Goal: Information Seeking & Learning: Compare options

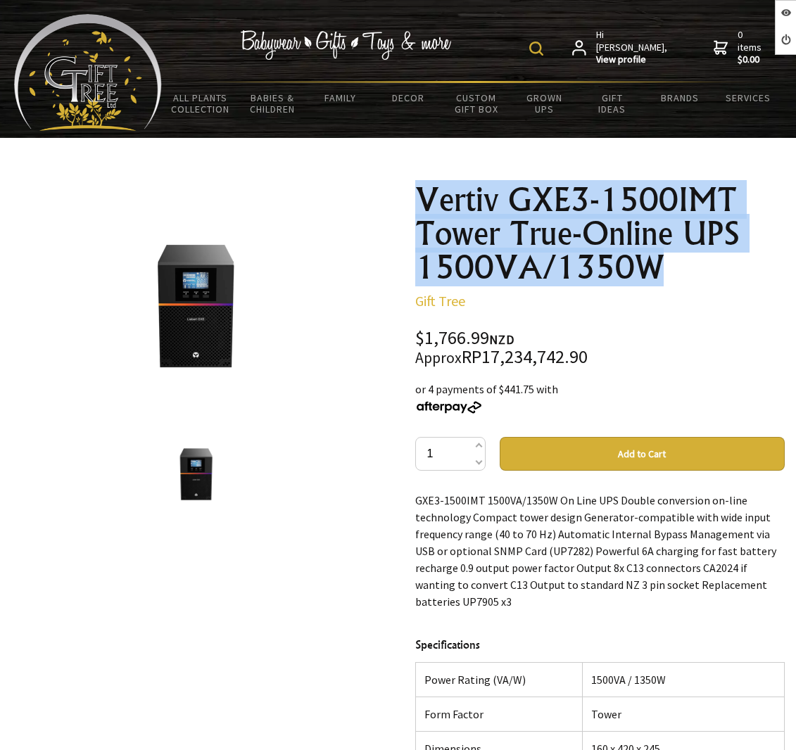
click at [676, 272] on div "1 /1 Vertiv GXE3-1500IMT Tower True-Online UPS 1500VA/1350W Gift Tree $1,766.99…" at bounding box center [398, 626] width 796 height 908
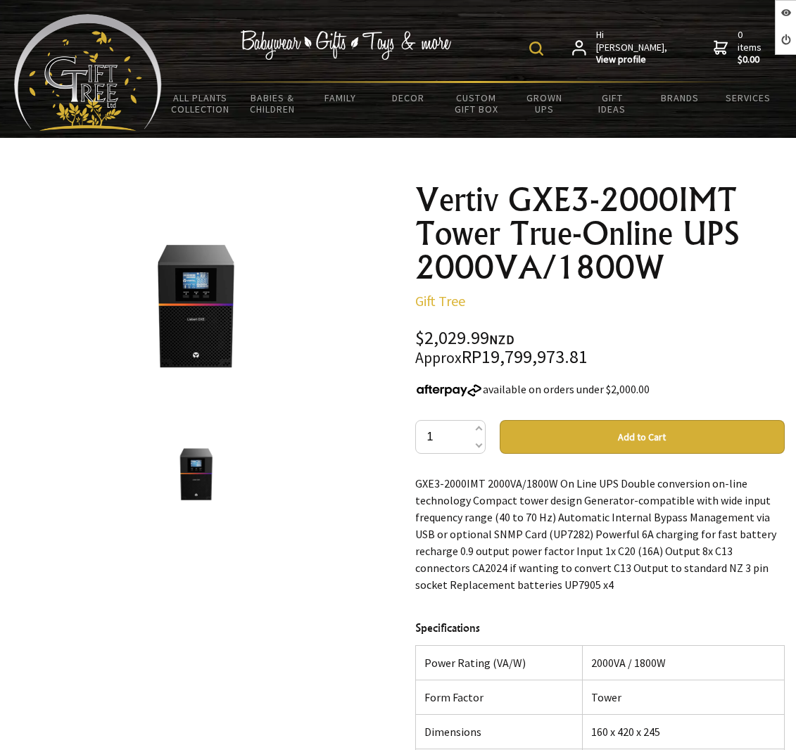
click at [678, 275] on div "Vertiv GXE3-2000IMT Tower True-Online UPS 2000VA/1800W Gift Tree $2,029.99 NZD …" at bounding box center [600, 618] width 393 height 892
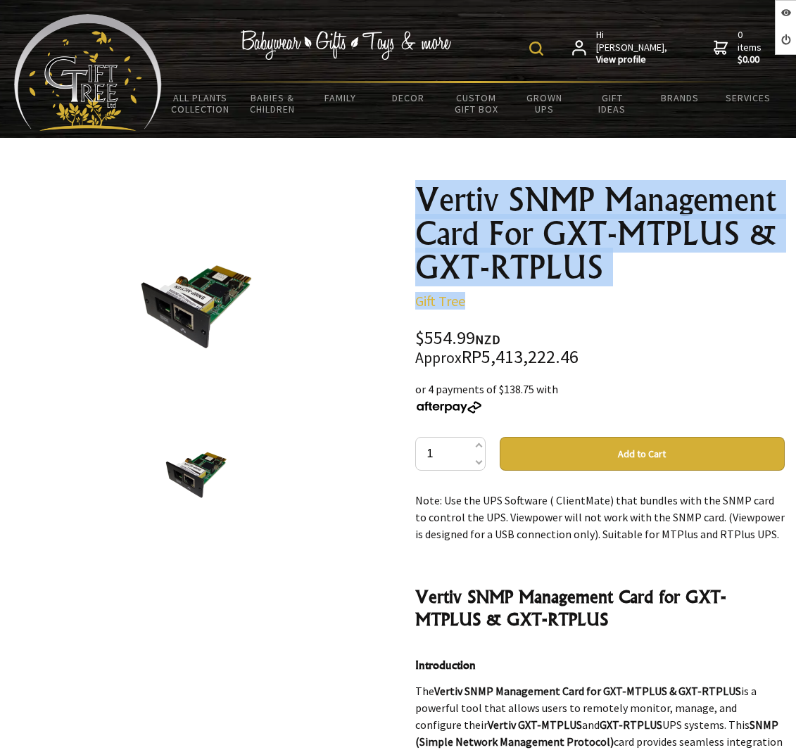
drag, startPoint x: 405, startPoint y: 186, endPoint x: 649, endPoint y: 287, distance: 263.7
click at [649, 287] on div "1 /1 Vertiv SNMP Management Card For GXT-MTPLUS & GXT-RTPLUS Gift Tree $554.99 …" at bounding box center [398, 626] width 796 height 908
copy div "Vertiv SNMP Management Card For GXT-MTPLUS & GXT-RTPLUS Gift Tree"
click at [651, 304] on p "Gift Tree" at bounding box center [600, 301] width 370 height 17
drag, startPoint x: 389, startPoint y: 190, endPoint x: 644, endPoint y: 271, distance: 267.3
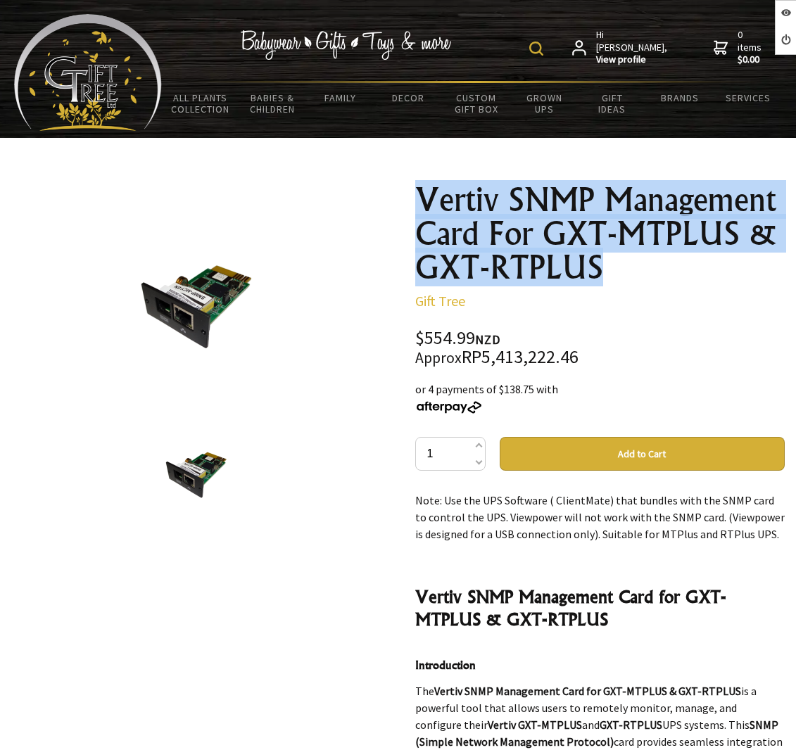
click at [644, 271] on div "1 /1 Vertiv SNMP Management Card For GXT-MTPLUS & GXT-RTPLUS Gift Tree $554.99 …" at bounding box center [398, 626] width 796 height 908
copy h1 "Vertiv SNMP Management Card For GXT-MTPLUS & GXT-RTPLUS"
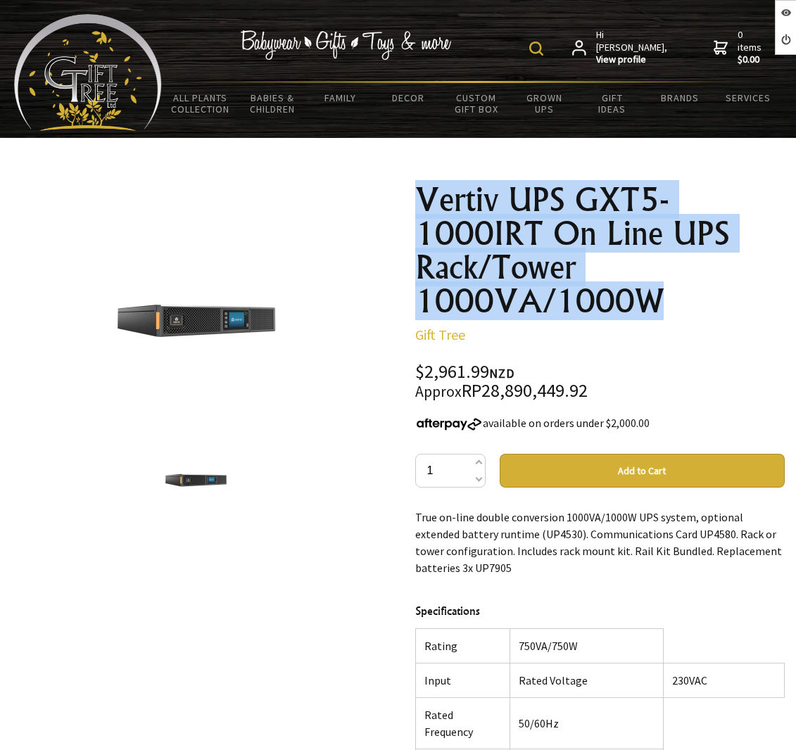
click at [704, 308] on h1 "Vertiv UPS GXT5-1000IRT On Line UPS Rack/Tower 1000VA/1000W" at bounding box center [600, 250] width 370 height 135
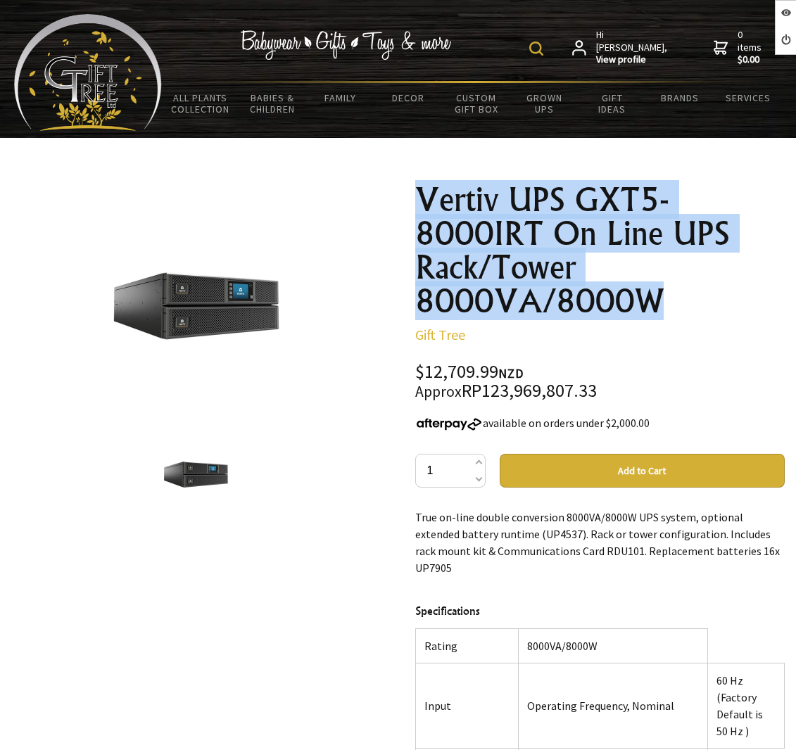
drag, startPoint x: 410, startPoint y: 198, endPoint x: 683, endPoint y: 300, distance: 290.8
click at [683, 300] on div "Vertiv UPS GXT5-8000IRT On Line UPS Rack/Tower 8000VA/8000W Gift Tree $12,709.9…" at bounding box center [600, 634] width 393 height 925
drag, startPoint x: 397, startPoint y: 189, endPoint x: 737, endPoint y: 305, distance: 359.8
click at [737, 304] on div "1 /1 Vertiv UPS GXT5-8000IRT On Line UPS Rack/Tower 8000VA/8000W Gift Tree $12,…" at bounding box center [398, 634] width 796 height 925
copy h1 "Vertiv UPS GXT5-8000IRT On Line UPS Rack/Tower 8000VA/8000W"
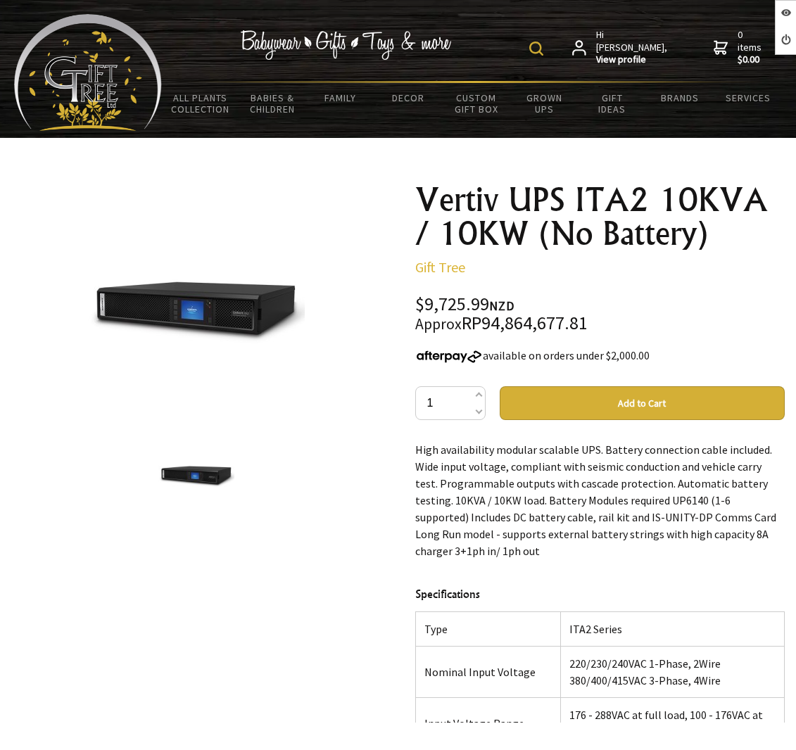
click at [583, 296] on div "$9,725.99 NZD Approx RP94,864,677.81" at bounding box center [600, 314] width 370 height 37
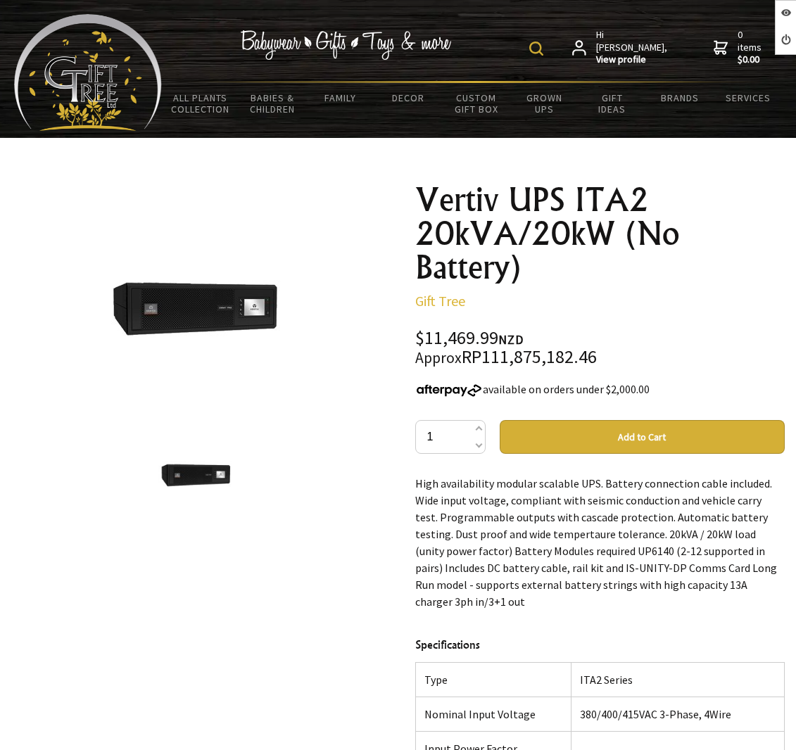
click at [683, 321] on div "Vertiv UPS ITA2 20kVA/20kW (No Battery) Gift Tree $11,469.99 NZD Approx RP111,8…" at bounding box center [600, 613] width 370 height 861
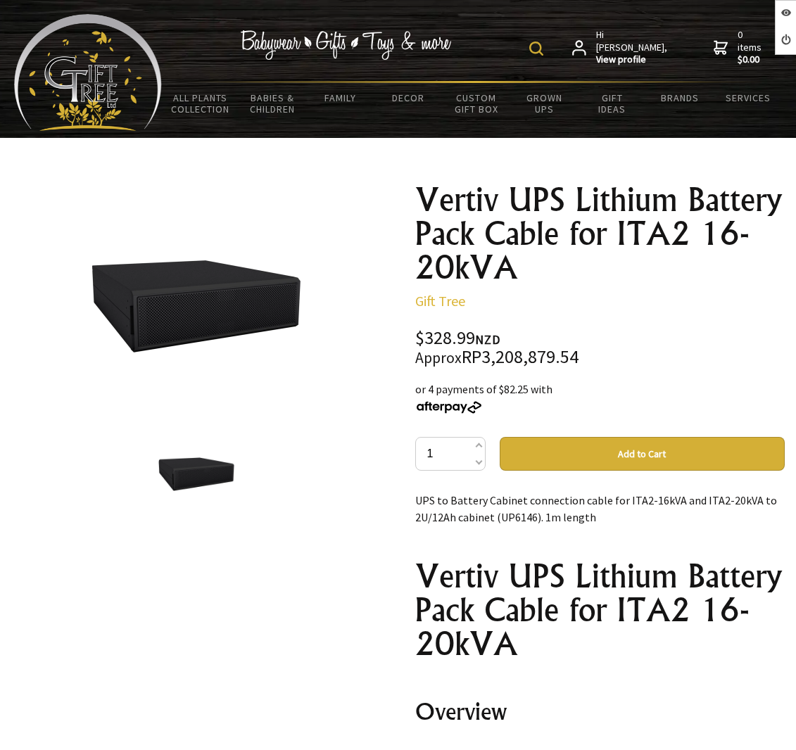
click at [636, 319] on div "Vertiv UPS Lithium Battery Pack Cable for ITA2 16-20kVA Gift Tree $328.99 NZD A…" at bounding box center [600, 622] width 370 height 878
